Goal: Task Accomplishment & Management: Use online tool/utility

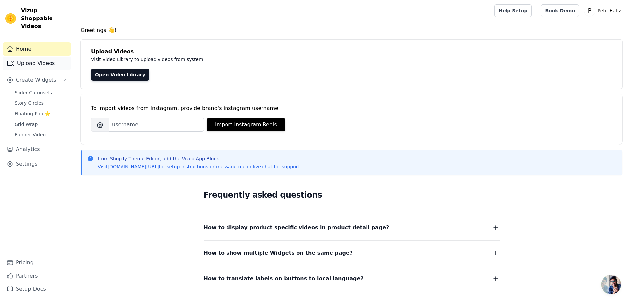
click at [34, 57] on link "Upload Videos" at bounding box center [37, 63] width 68 height 13
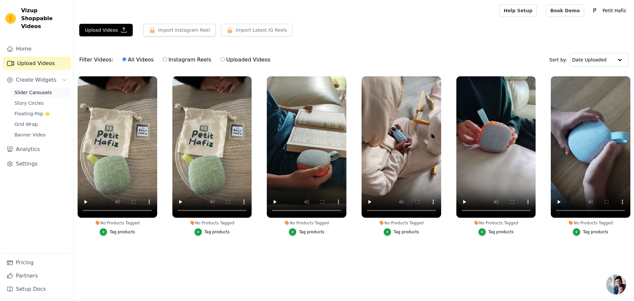
click at [32, 89] on span "Slider Carousels" at bounding box center [33, 92] width 37 height 7
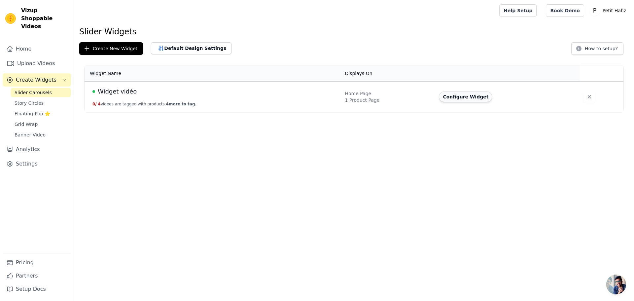
click at [463, 99] on button "Configure Widget" at bounding box center [466, 97] width 54 height 11
